Goal: Task Accomplishment & Management: Use online tool/utility

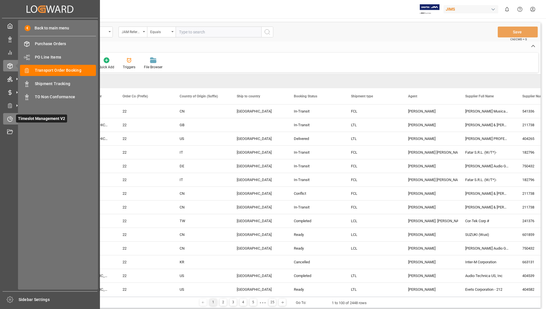
click at [23, 118] on span "Timeslot Management V2" at bounding box center [41, 118] width 51 height 8
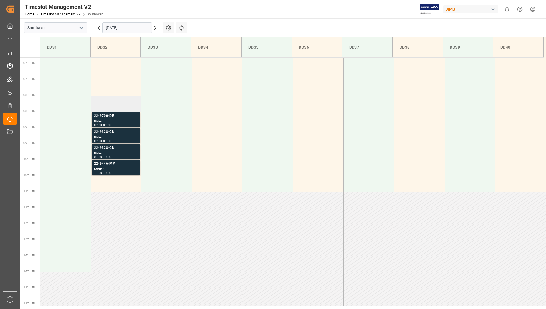
scroll to position [252, 0]
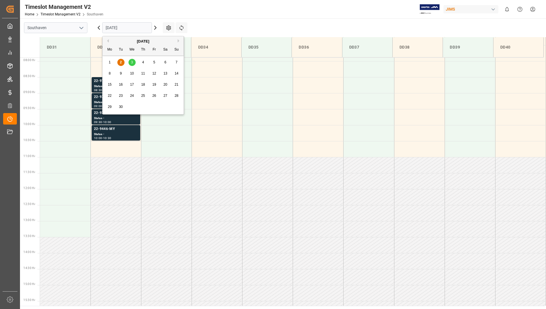
click at [114, 27] on input "[DATE]" at bounding box center [127, 27] width 50 height 11
click at [107, 41] on button "Previous Month" at bounding box center [106, 40] width 3 height 3
click at [110, 108] on span "25" at bounding box center [110, 107] width 4 height 4
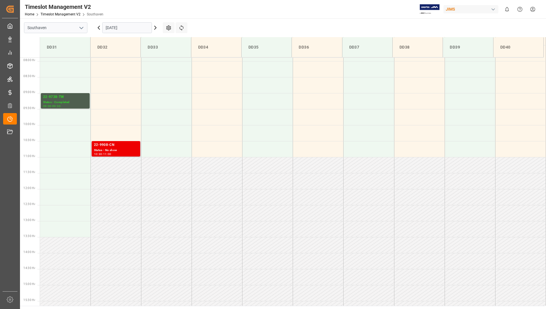
click at [120, 144] on div "22-9908-CN" at bounding box center [116, 145] width 44 height 6
click at [77, 101] on div "Status - Completed" at bounding box center [65, 102] width 44 height 5
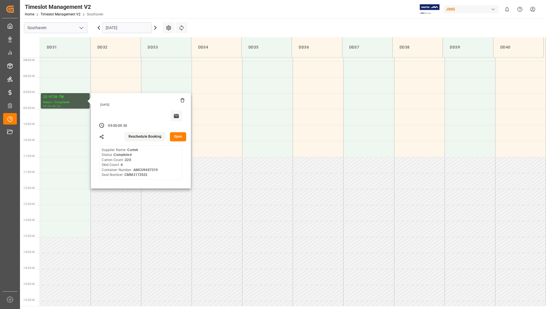
click at [127, 29] on input "[DATE]" at bounding box center [127, 27] width 50 height 11
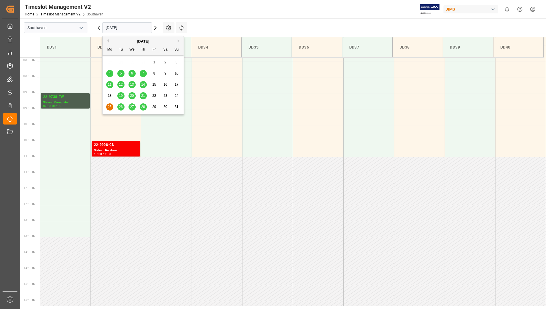
click at [120, 106] on span "26" at bounding box center [121, 107] width 4 height 4
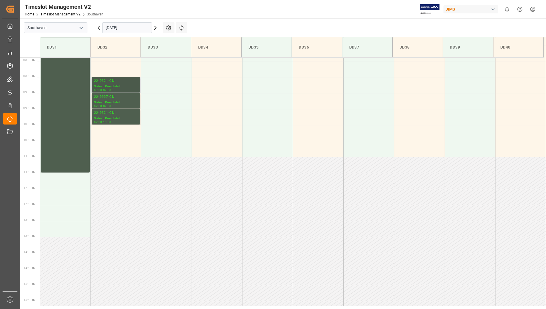
click at [128, 88] on div "Status - Completed" at bounding box center [116, 86] width 44 height 5
click at [128, 102] on div "Status - Completed" at bounding box center [116, 102] width 44 height 5
click at [131, 118] on div "Status - Completed" at bounding box center [116, 118] width 44 height 5
click at [40, 95] on div "00:30 Hr 01:00 Hr 01:30 Hr 02:00 Hr 02:30 Hr 03:00 Hr 03:30 Hr 04:00 Hr 04:30 H…" at bounding box center [30, 189] width 20 height 768
click at [49, 94] on div "22-10431-US Status - Completed 06:00 - 11:30" at bounding box center [65, 84] width 44 height 173
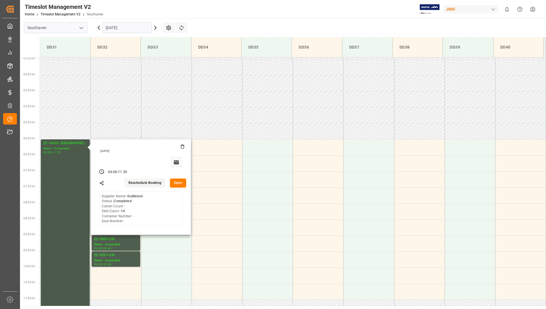
scroll to position [109, 0]
click at [178, 182] on button "Open" at bounding box center [178, 183] width 17 height 9
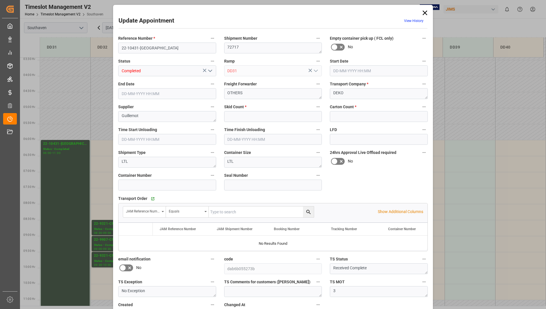
type input "14"
type input "0"
type input "[DATE] 06:00"
type input "[DATE] 11:30"
type input "[DATE] 14:14"
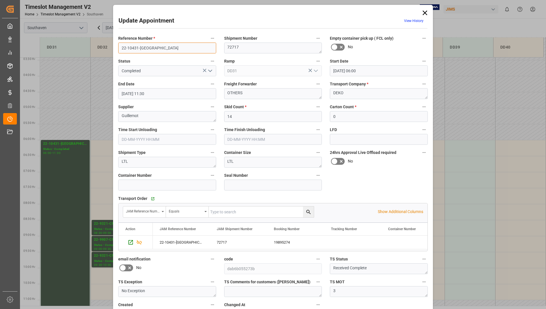
drag, startPoint x: 121, startPoint y: 48, endPoint x: 146, endPoint y: 46, distance: 24.9
click at [146, 46] on input "22-10431-[GEOGRAPHIC_DATA]" at bounding box center [167, 48] width 98 height 11
click at [424, 9] on icon at bounding box center [425, 13] width 8 height 8
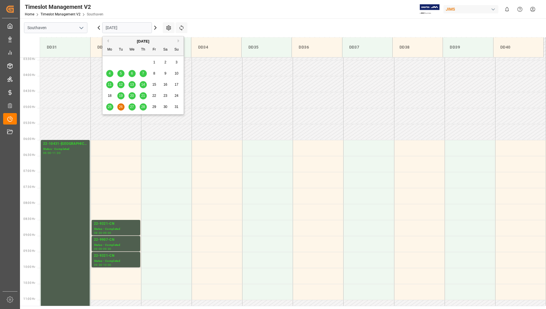
click at [136, 27] on input "[DATE]" at bounding box center [127, 27] width 50 height 11
click at [132, 107] on span "27" at bounding box center [132, 107] width 4 height 4
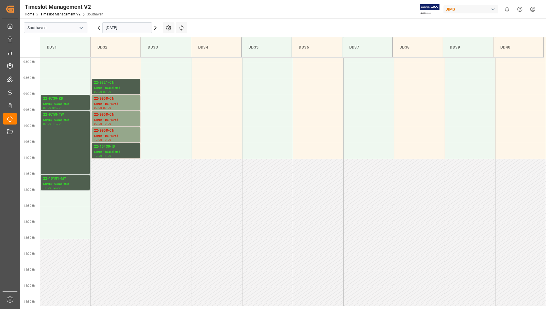
scroll to position [252, 0]
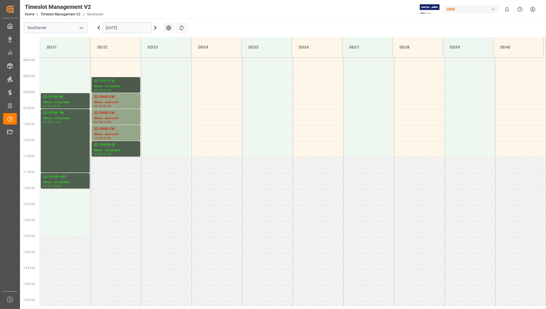
click at [115, 85] on div "Status - Completed" at bounding box center [116, 86] width 44 height 5
click at [114, 100] on div "Status - Delivered" at bounding box center [116, 102] width 44 height 5
click at [115, 115] on div "22-9908-CN" at bounding box center [116, 113] width 44 height 6
click at [118, 131] on div "22-9908-CN" at bounding box center [116, 129] width 44 height 6
click at [108, 148] on div "Status - Completed" at bounding box center [116, 150] width 44 height 5
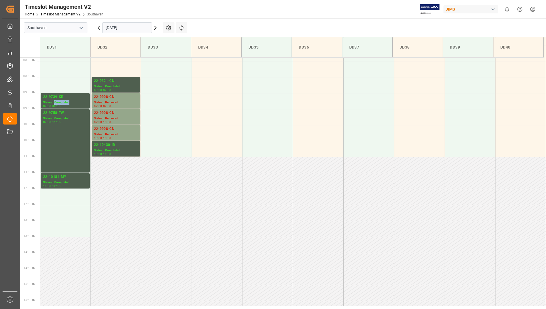
click at [67, 102] on div "Status - Completed" at bounding box center [65, 102] width 44 height 5
click at [53, 135] on div "22-9758-TW Status - Completed 09:30 - 11:30" at bounding box center [65, 140] width 44 height 61
click at [53, 181] on div "Status - Completed" at bounding box center [65, 182] width 44 height 5
click at [67, 183] on div "Status - Completed" at bounding box center [65, 182] width 44 height 5
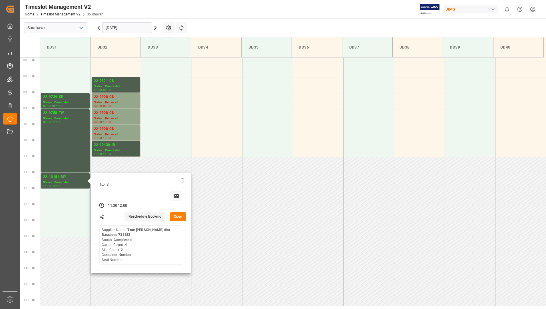
click at [175, 217] on button "Open" at bounding box center [178, 216] width 17 height 9
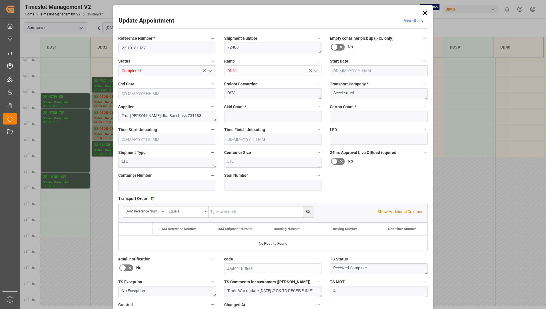
type input "2"
type input "4"
type input "[DATE] 11:30"
type input "[DATE] 12:00"
type input "[DATE] 15:22"
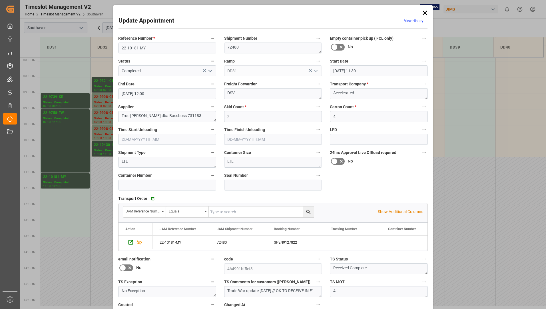
drag, startPoint x: 121, startPoint y: 48, endPoint x: 144, endPoint y: 48, distance: 23.1
click at [144, 48] on div "Reference Number * 22-10181-MY" at bounding box center [167, 44] width 106 height 23
drag, startPoint x: 119, startPoint y: 48, endPoint x: 145, endPoint y: 48, distance: 26.0
click at [145, 48] on input "22-10181-MY" at bounding box center [167, 48] width 98 height 11
click at [424, 11] on icon at bounding box center [425, 13] width 8 height 8
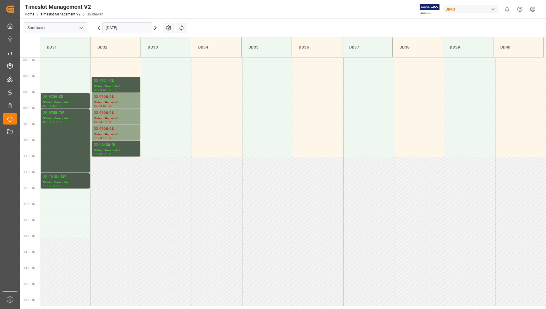
click at [58, 180] on div "Status - Completed" at bounding box center [65, 182] width 44 height 5
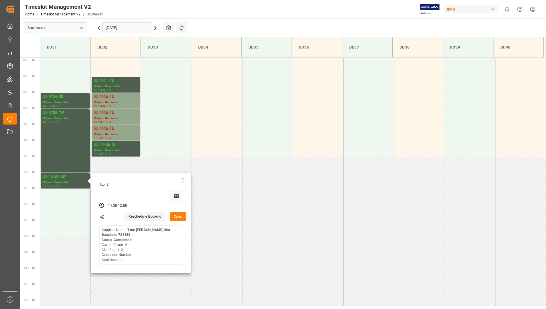
click at [129, 27] on input "[DATE]" at bounding box center [127, 27] width 50 height 11
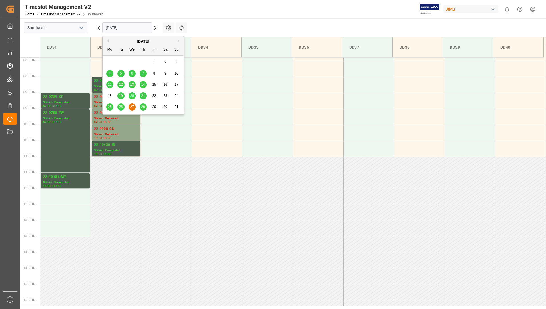
click at [144, 106] on span "28" at bounding box center [143, 107] width 4 height 4
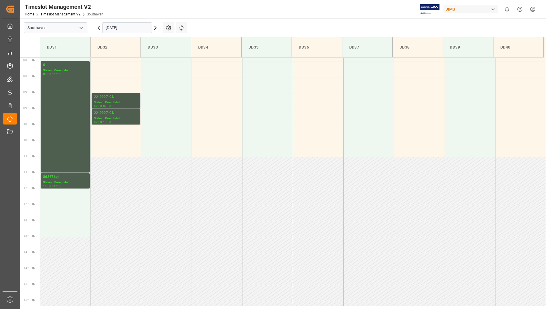
click at [98, 100] on div "Status - Completed" at bounding box center [116, 102] width 44 height 5
click at [110, 116] on div "Status - Completed" at bounding box center [116, 118] width 44 height 5
click at [45, 90] on div "0 Status - Completed 08:00 - 11:30" at bounding box center [65, 116] width 44 height 109
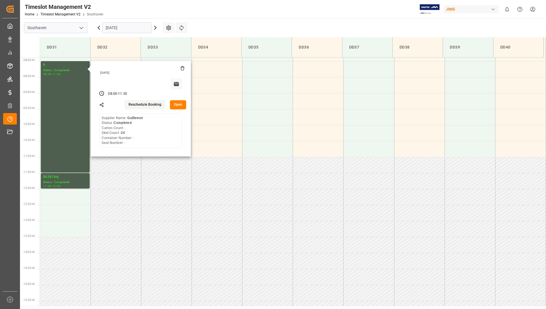
click at [174, 104] on button "Open" at bounding box center [178, 104] width 17 height 9
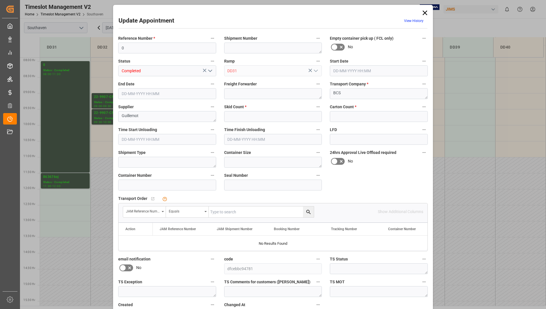
type input "24"
type input "0"
type input "[DATE] 08:00"
type input "[DATE] 11:30"
type input "[DATE] 14:44"
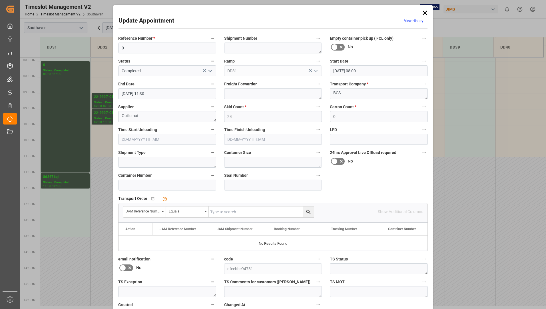
click at [423, 11] on icon at bounding box center [425, 13] width 8 height 8
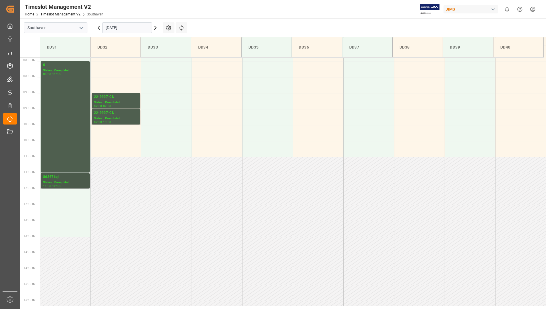
click at [52, 178] on div "863676oj" at bounding box center [65, 177] width 44 height 6
click at [119, 25] on input "[DATE]" at bounding box center [127, 27] width 50 height 11
click at [217, 23] on main "Southaven [DATE] Settings Refresh Time Slots DD31 DD32 DD33 DD34 DD35 DD36 DD37…" at bounding box center [282, 161] width 525 height 287
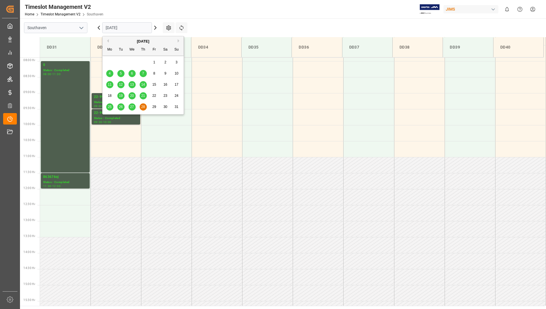
click at [140, 27] on input "[DATE]" at bounding box center [127, 27] width 50 height 11
click at [178, 41] on button "Next Month" at bounding box center [179, 40] width 3 height 3
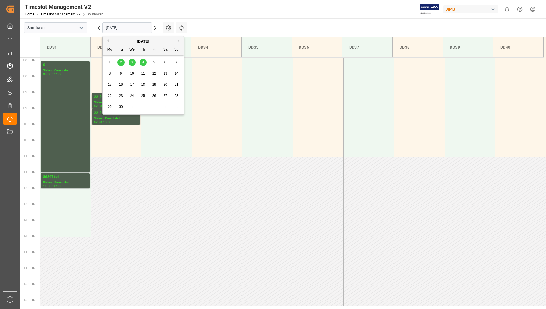
click at [122, 63] on span "2" at bounding box center [121, 62] width 2 height 4
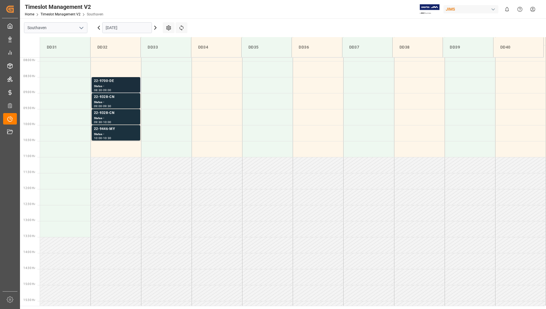
click at [120, 82] on div "22-9700-DE" at bounding box center [116, 81] width 44 height 6
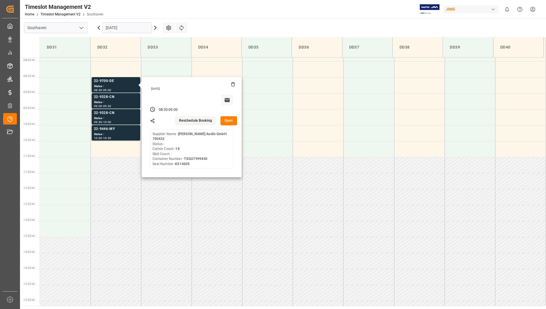
click at [230, 122] on button "Open" at bounding box center [228, 120] width 17 height 9
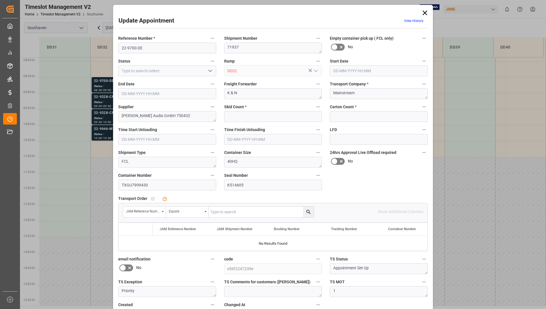
type input "0"
type input "18"
type input "[DATE] 08:30"
type input "[DATE] 09:00"
type input "[DATE] 15:09"
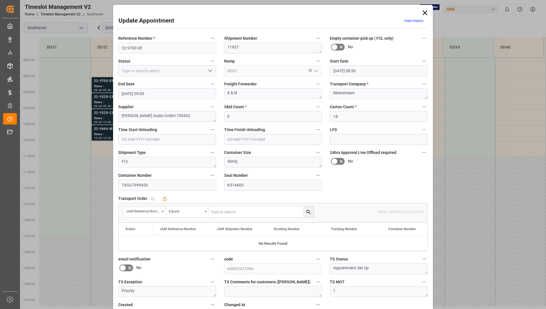
click at [208, 70] on polyline "open menu" at bounding box center [209, 71] width 3 height 2
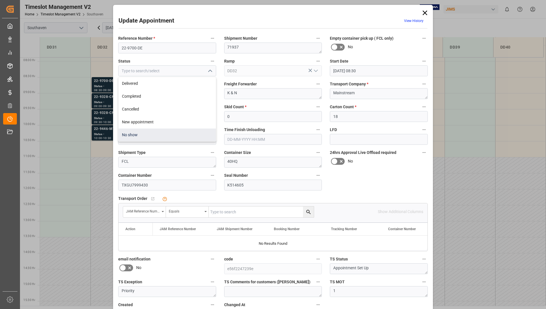
click at [165, 132] on div "No show" at bounding box center [166, 134] width 97 height 13
type input "No show"
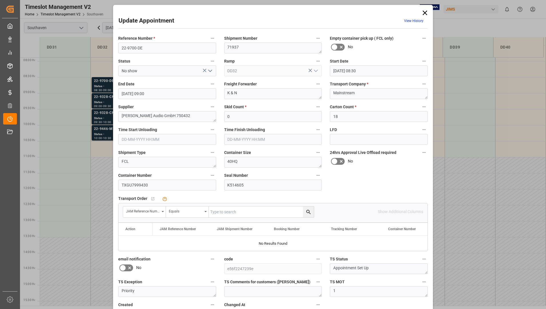
scroll to position [40, 0]
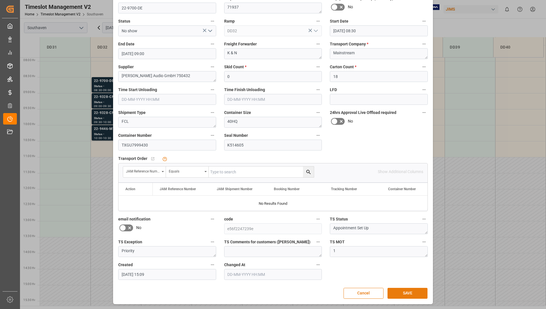
click at [400, 291] on button "SAVE" at bounding box center [407, 293] width 40 height 11
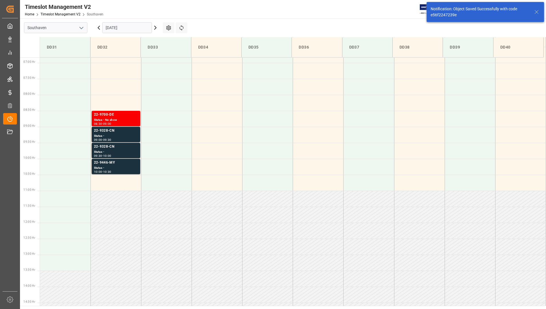
scroll to position [220, 0]
click at [113, 130] on div "22-9328-CN" at bounding box center [116, 129] width 44 height 6
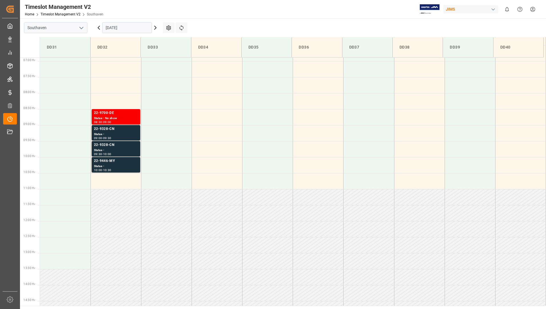
click at [125, 148] on div "Status -" at bounding box center [116, 150] width 44 height 5
click at [117, 161] on div "22-9446-MY" at bounding box center [116, 161] width 44 height 6
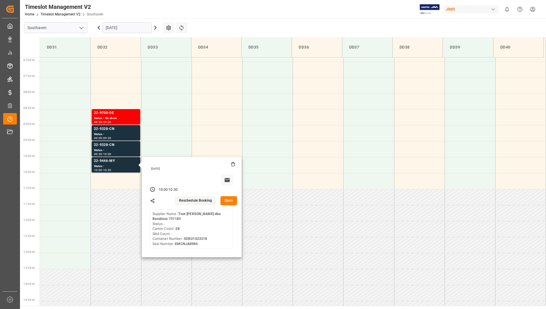
click at [230, 199] on button "Open" at bounding box center [228, 200] width 17 height 9
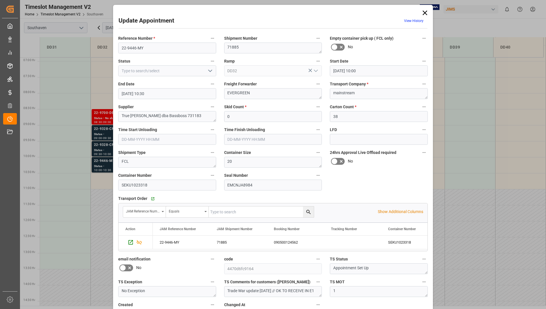
click at [210, 72] on icon "open menu" at bounding box center [210, 70] width 7 height 7
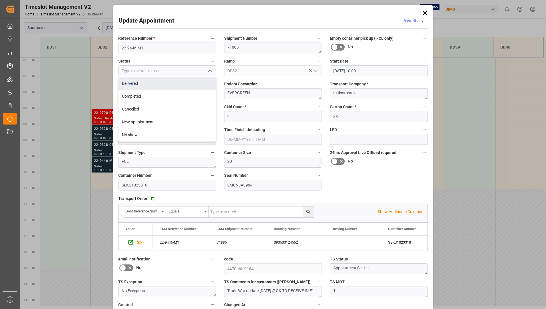
click at [190, 86] on div "Delivered" at bounding box center [166, 83] width 97 height 13
type input "Delivered"
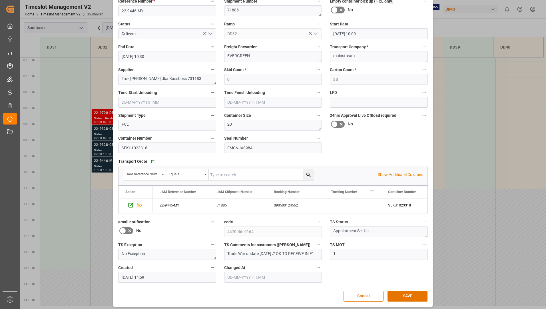
scroll to position [40, 0]
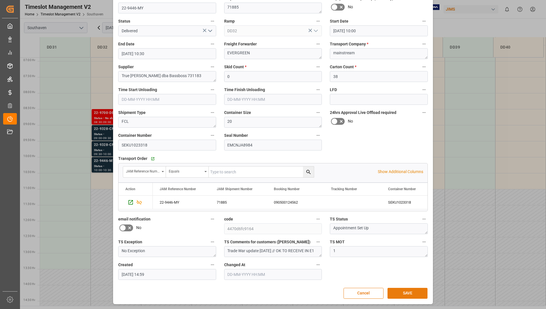
click at [391, 291] on button "SAVE" at bounding box center [407, 293] width 40 height 11
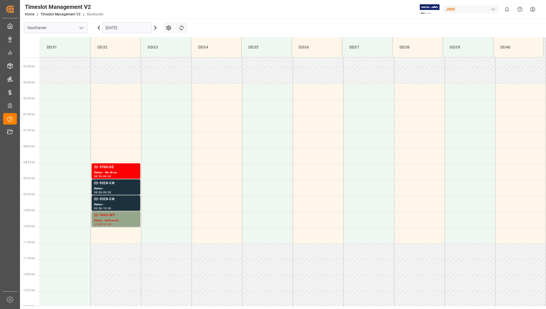
scroll to position [170, 0]
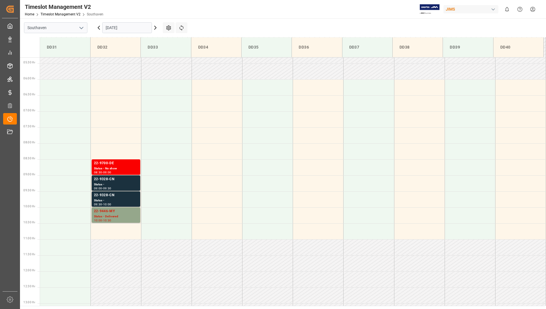
click at [140, 27] on input "[DATE]" at bounding box center [127, 27] width 50 height 11
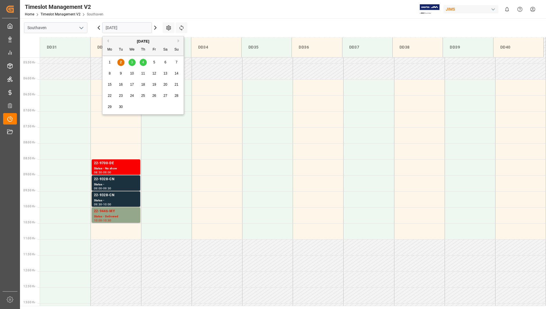
click at [141, 62] on div "4" at bounding box center [143, 62] width 7 height 7
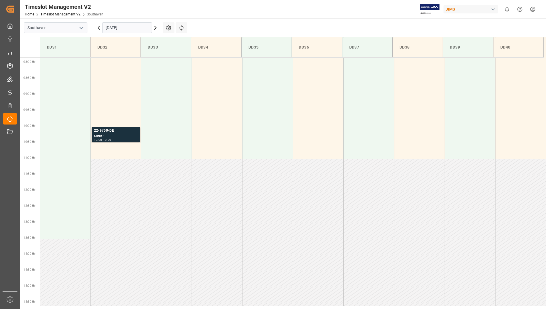
scroll to position [252, 0]
click at [144, 28] on input "[DATE]" at bounding box center [127, 27] width 50 height 11
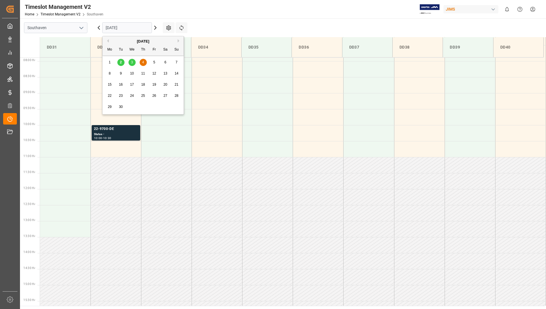
click at [120, 62] on span "2" at bounding box center [121, 62] width 2 height 4
